Goal: Navigation & Orientation: Find specific page/section

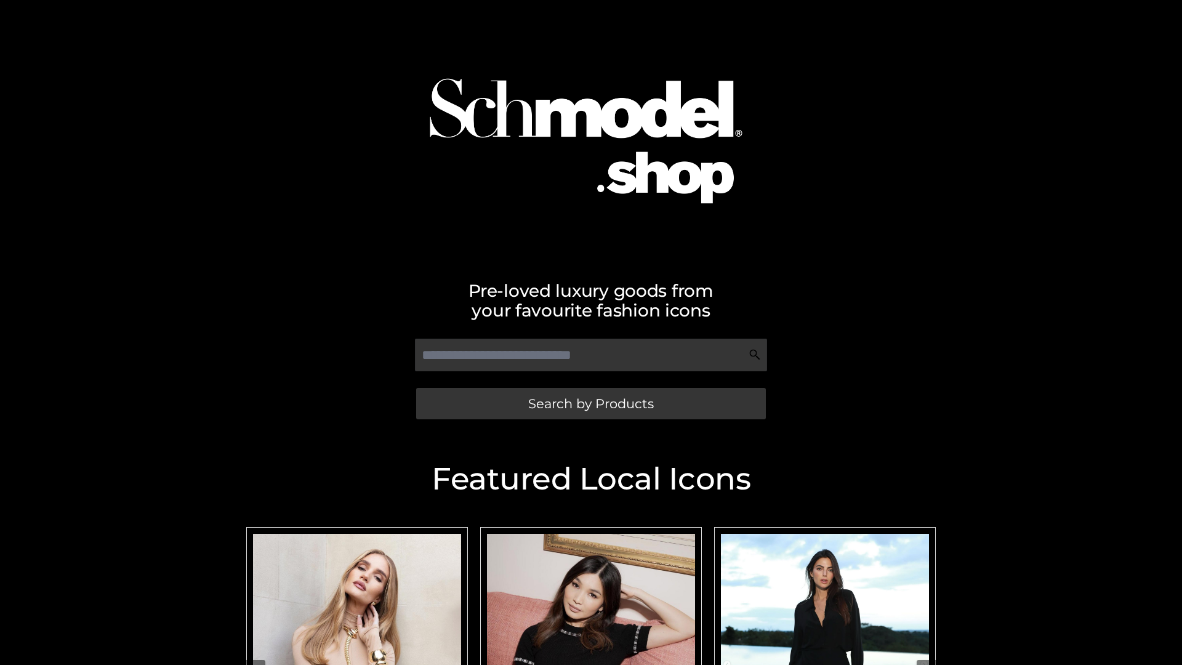
click at [590, 403] on span "Search by Products" at bounding box center [591, 403] width 126 height 13
